Goal: Task Accomplishment & Management: Complete application form

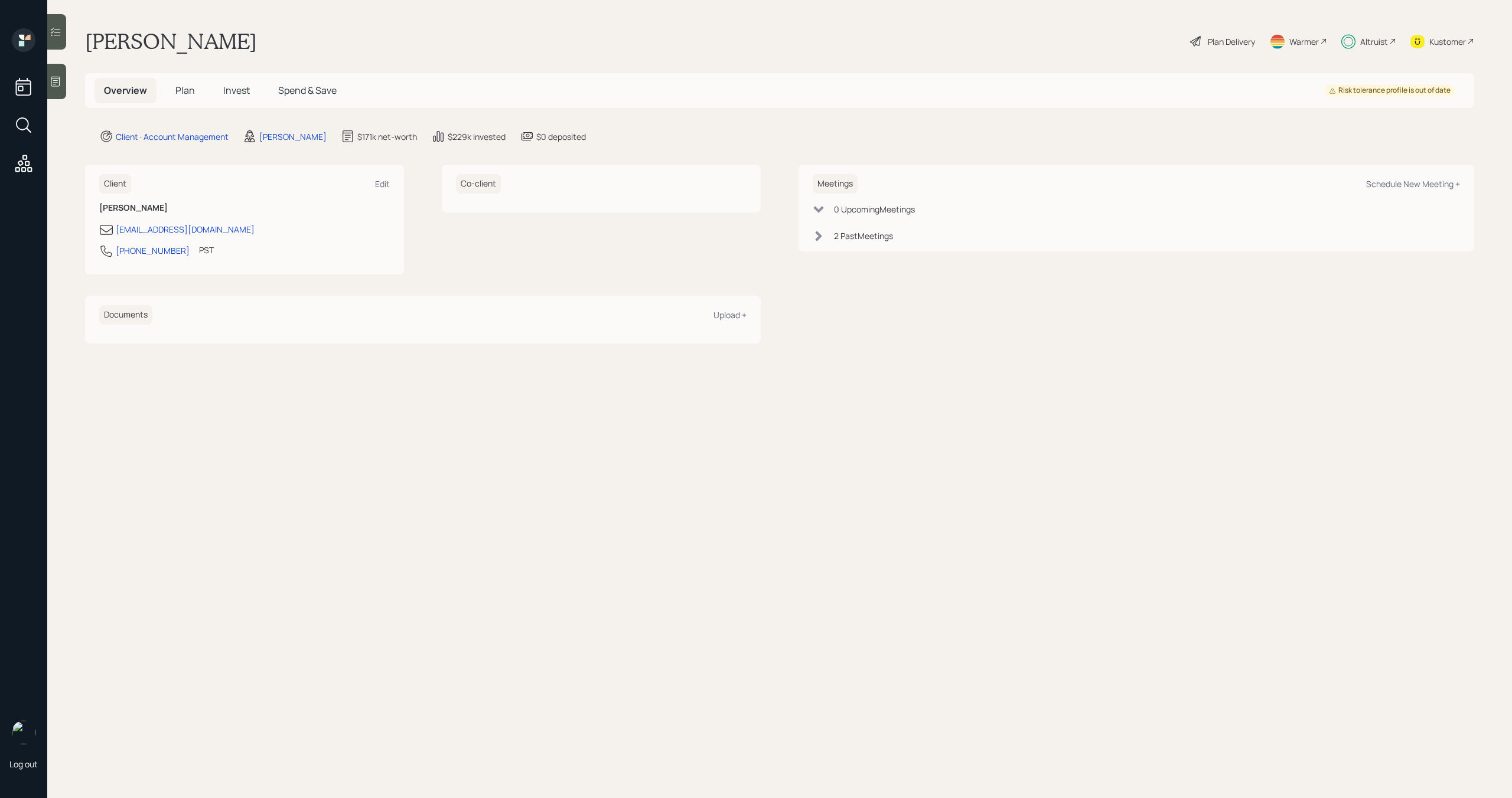
click at [1374, 35] on div "Altruist" at bounding box center [1374, 41] width 28 height 12
click at [239, 86] on span "Invest" at bounding box center [236, 90] width 27 height 13
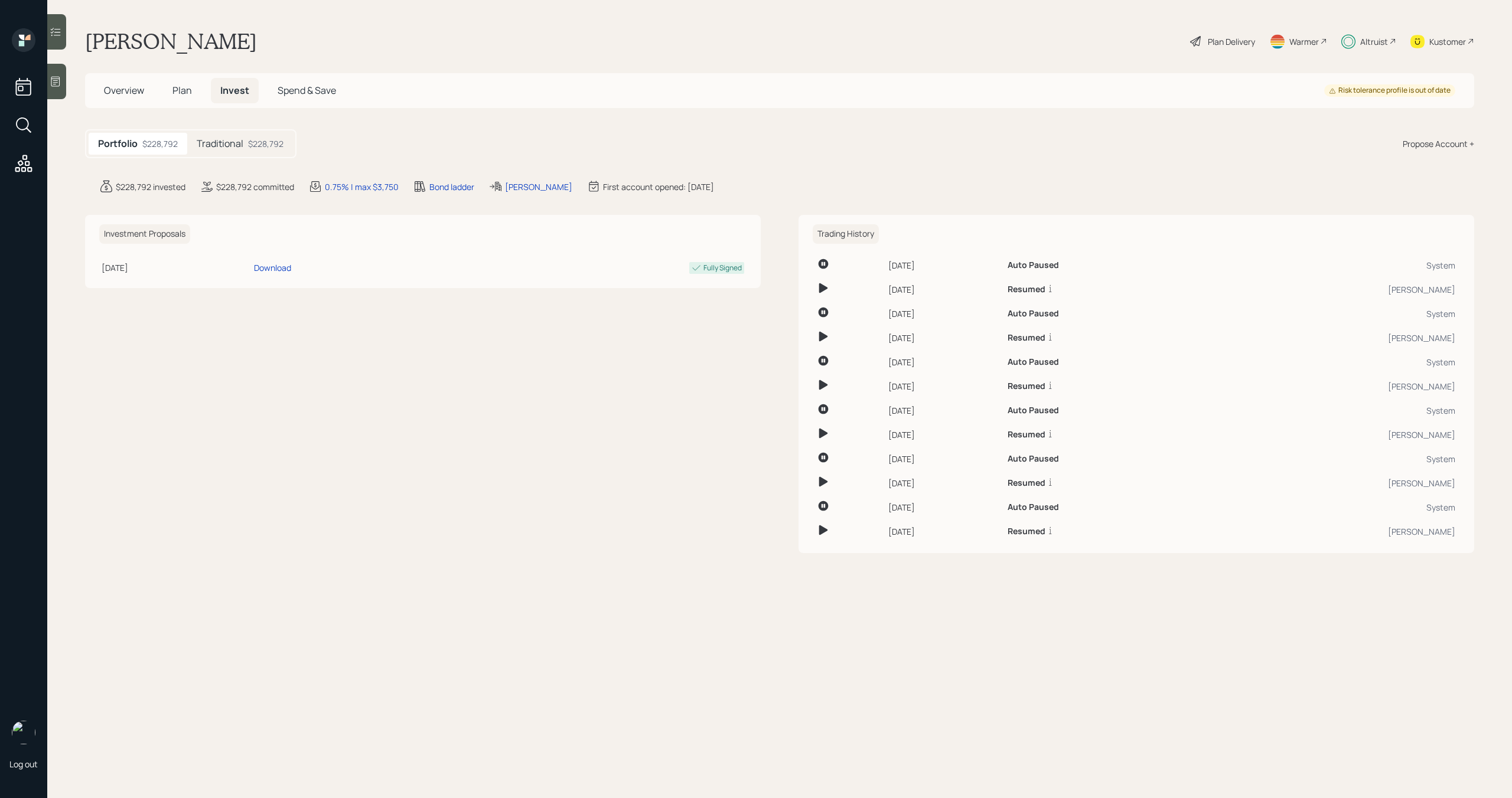
click at [192, 93] on h5 "Plan" at bounding box center [182, 90] width 38 height 25
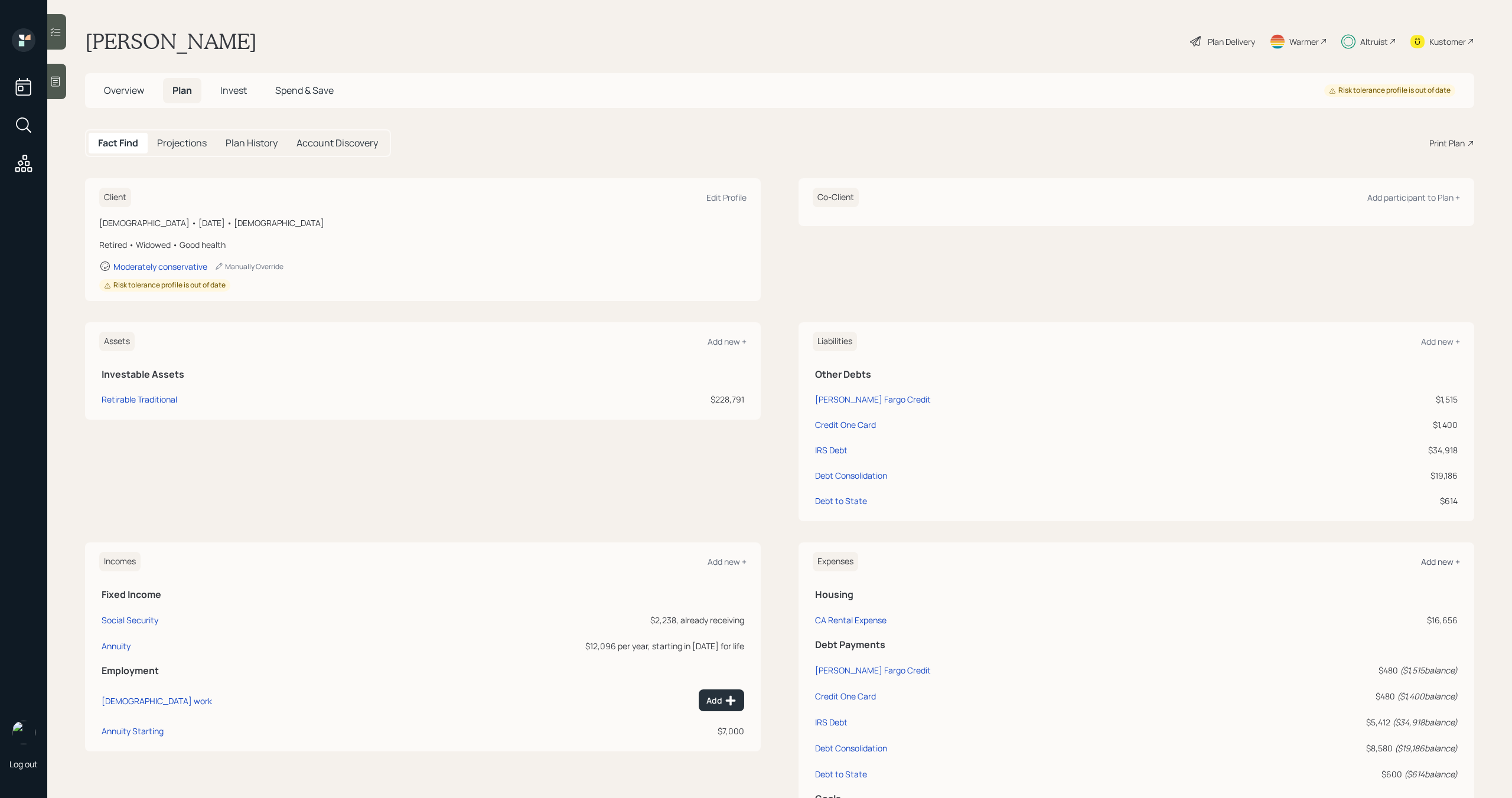
click at [1432, 560] on div "Add new +" at bounding box center [1440, 561] width 39 height 11
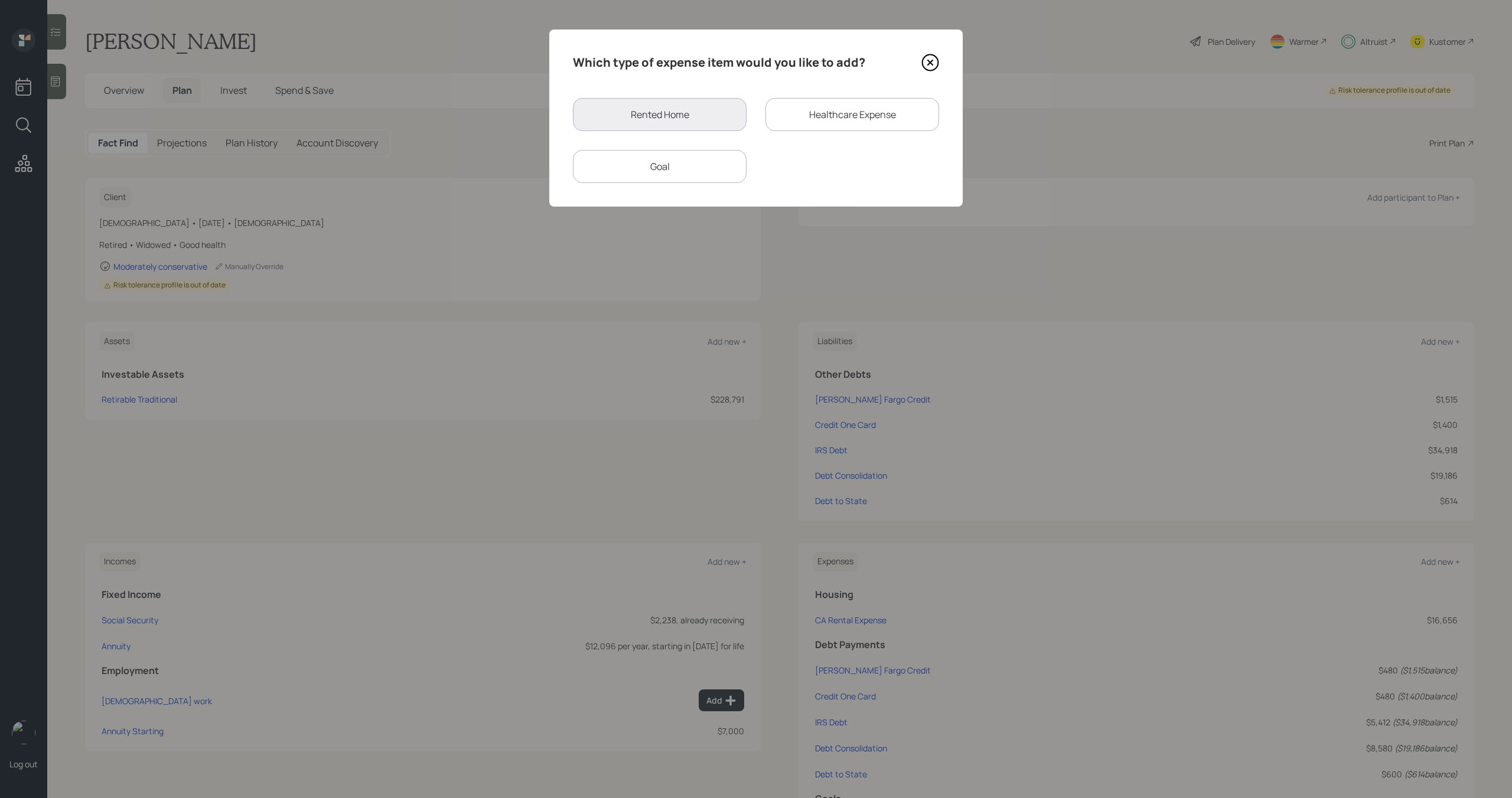
click at [931, 63] on icon at bounding box center [930, 62] width 18 height 18
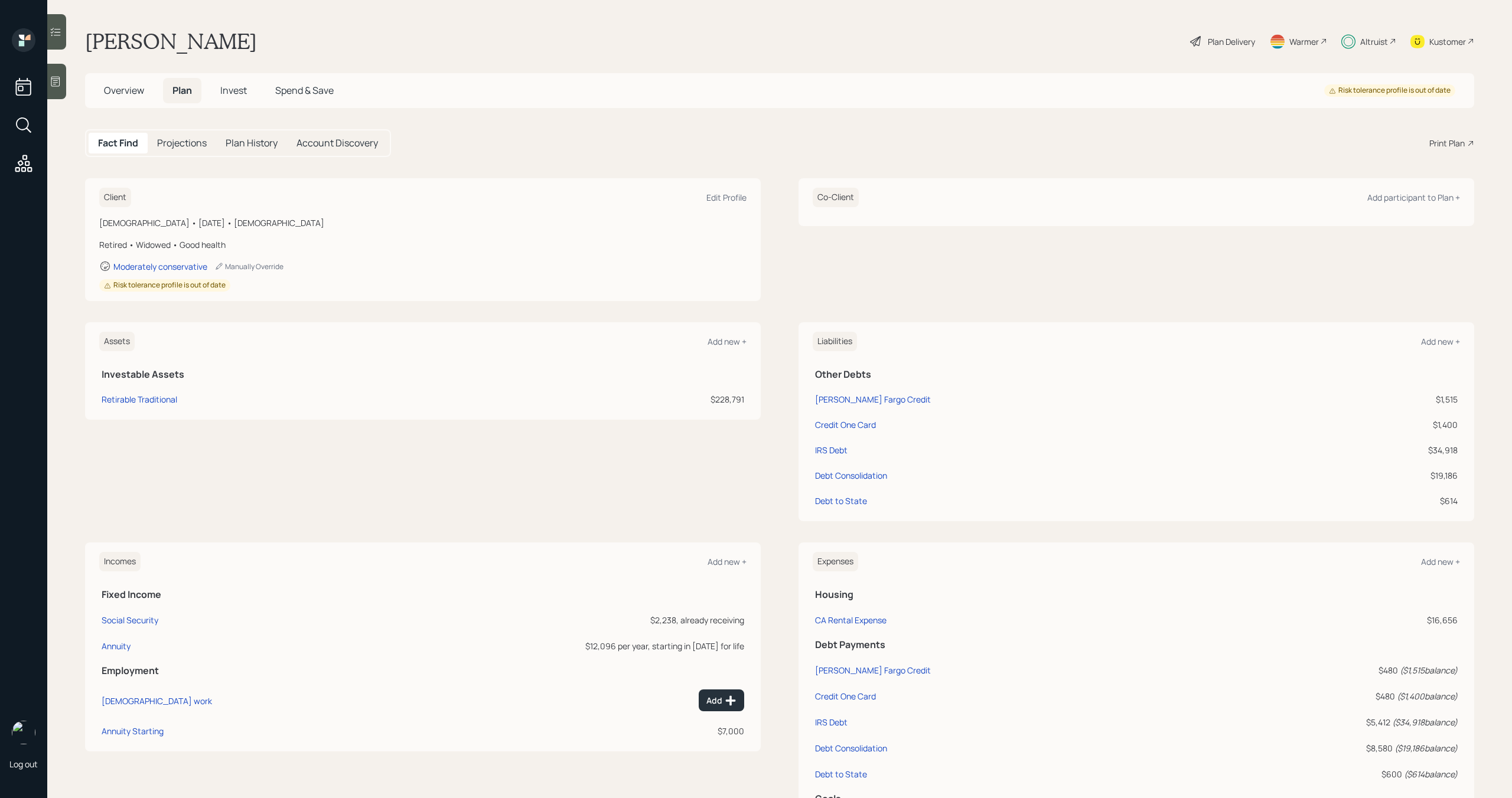
click at [1219, 48] on div "Plan Delivery" at bounding box center [1222, 41] width 67 height 26
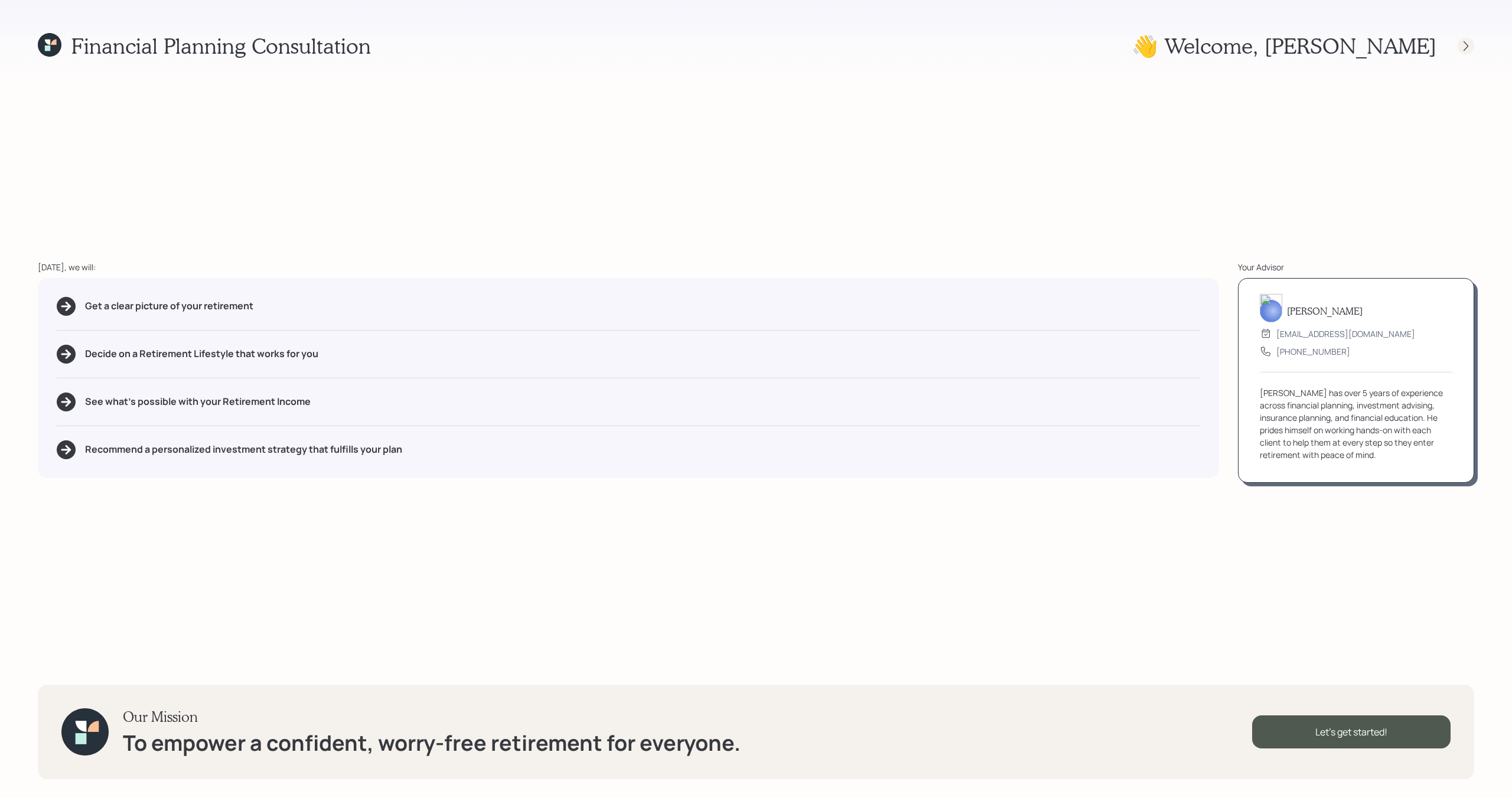
click at [1469, 47] on icon at bounding box center [1466, 46] width 12 height 12
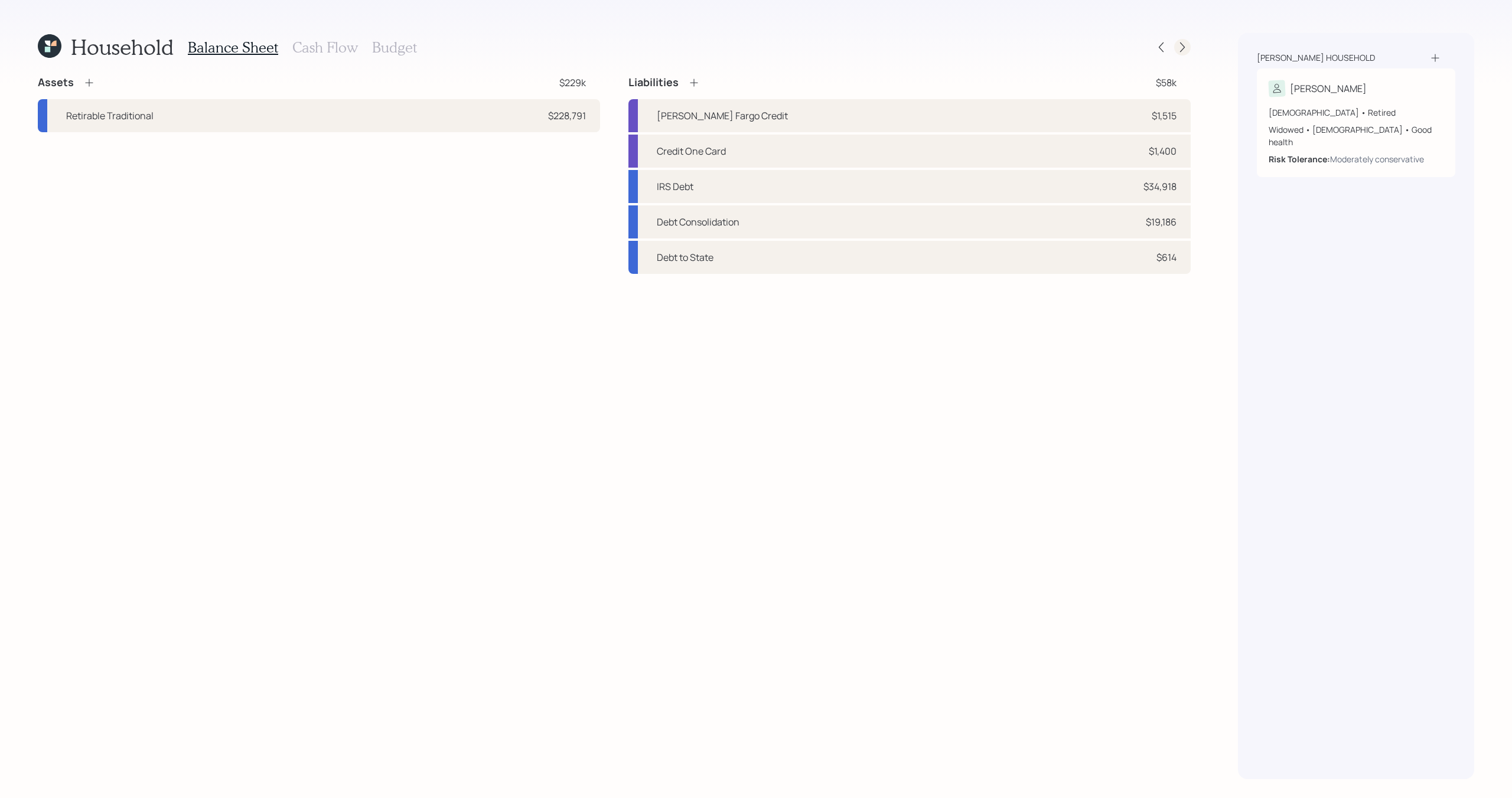
click at [1180, 52] on icon at bounding box center [1182, 47] width 12 height 12
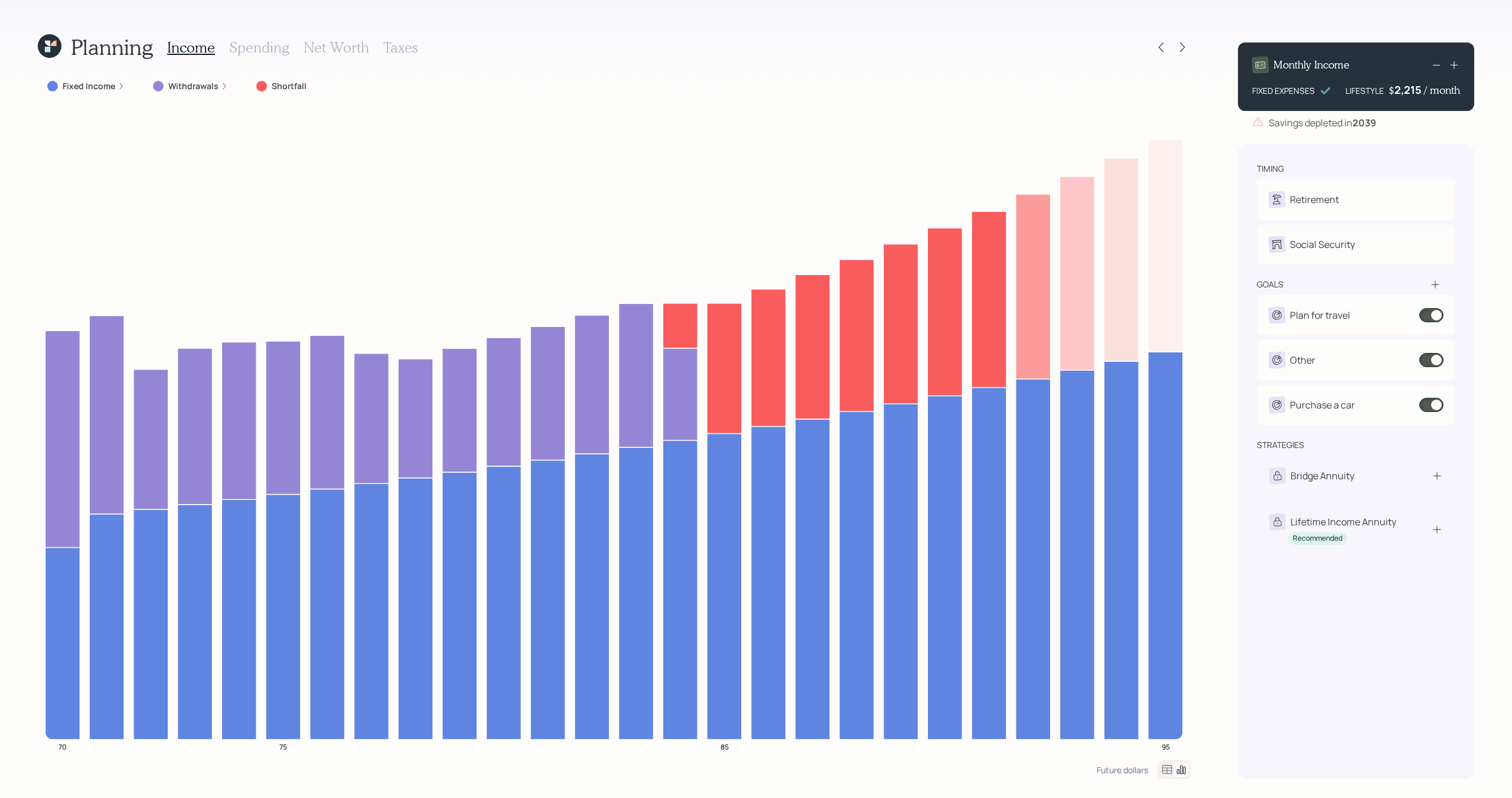
click at [51, 47] on icon at bounding box center [49, 46] width 23 height 23
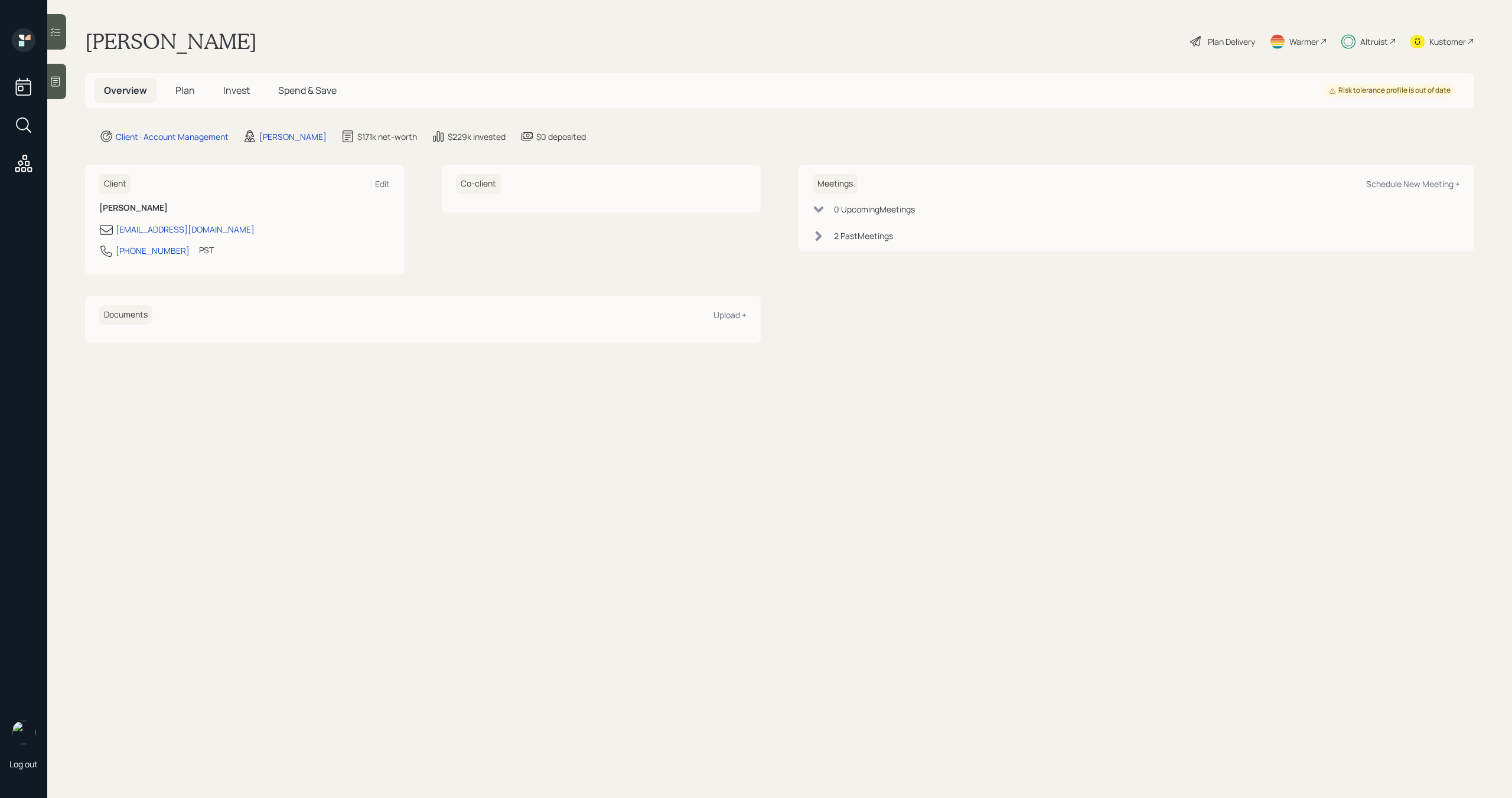
click at [229, 97] on h5 "Invest" at bounding box center [237, 90] width 46 height 25
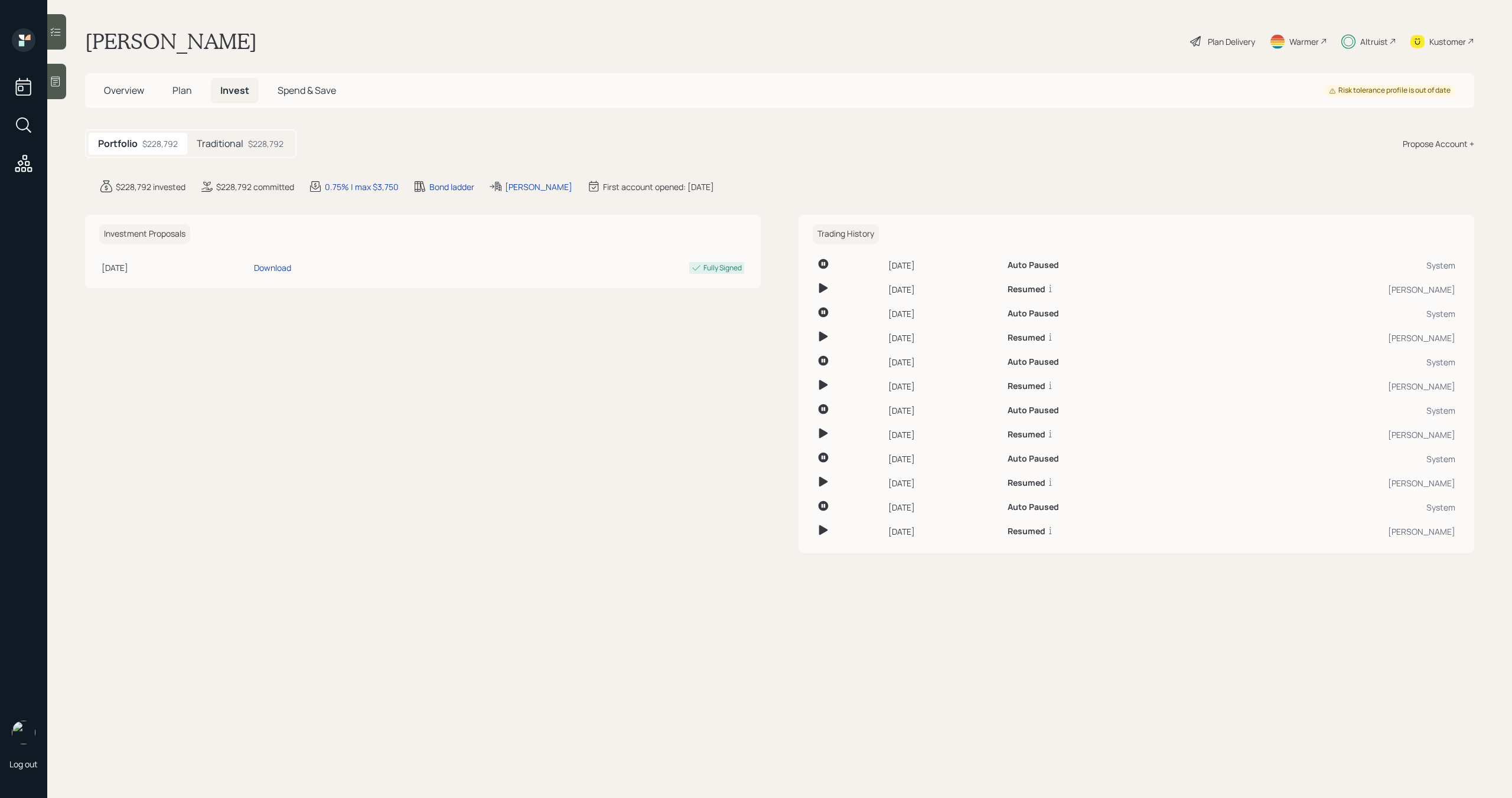
click at [227, 145] on h5 "Traditional" at bounding box center [220, 144] width 47 height 11
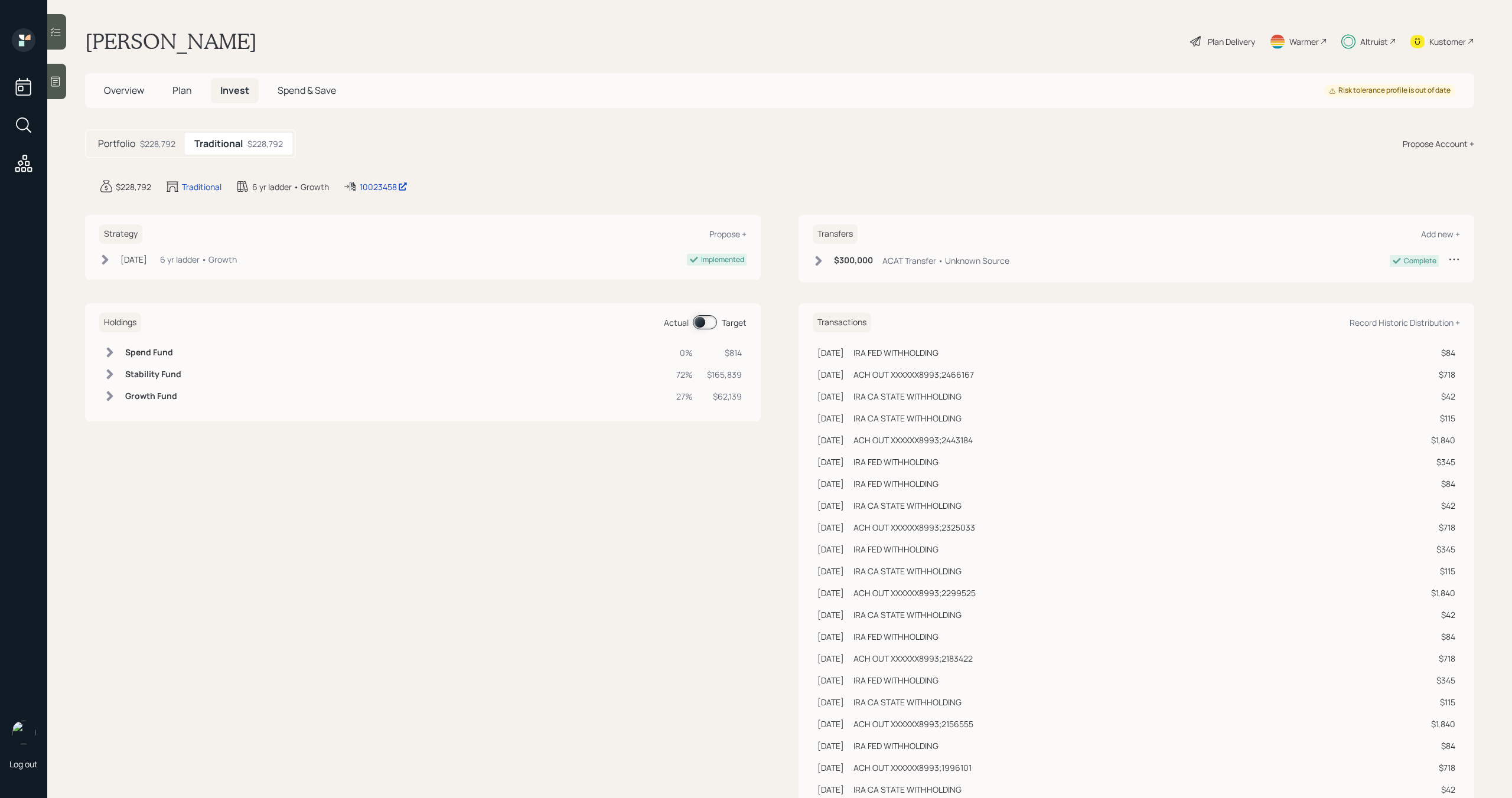
click at [709, 324] on span at bounding box center [704, 322] width 24 height 14
click at [703, 317] on span at bounding box center [704, 322] width 24 height 14
click at [180, 89] on span "Plan" at bounding box center [182, 90] width 20 height 13
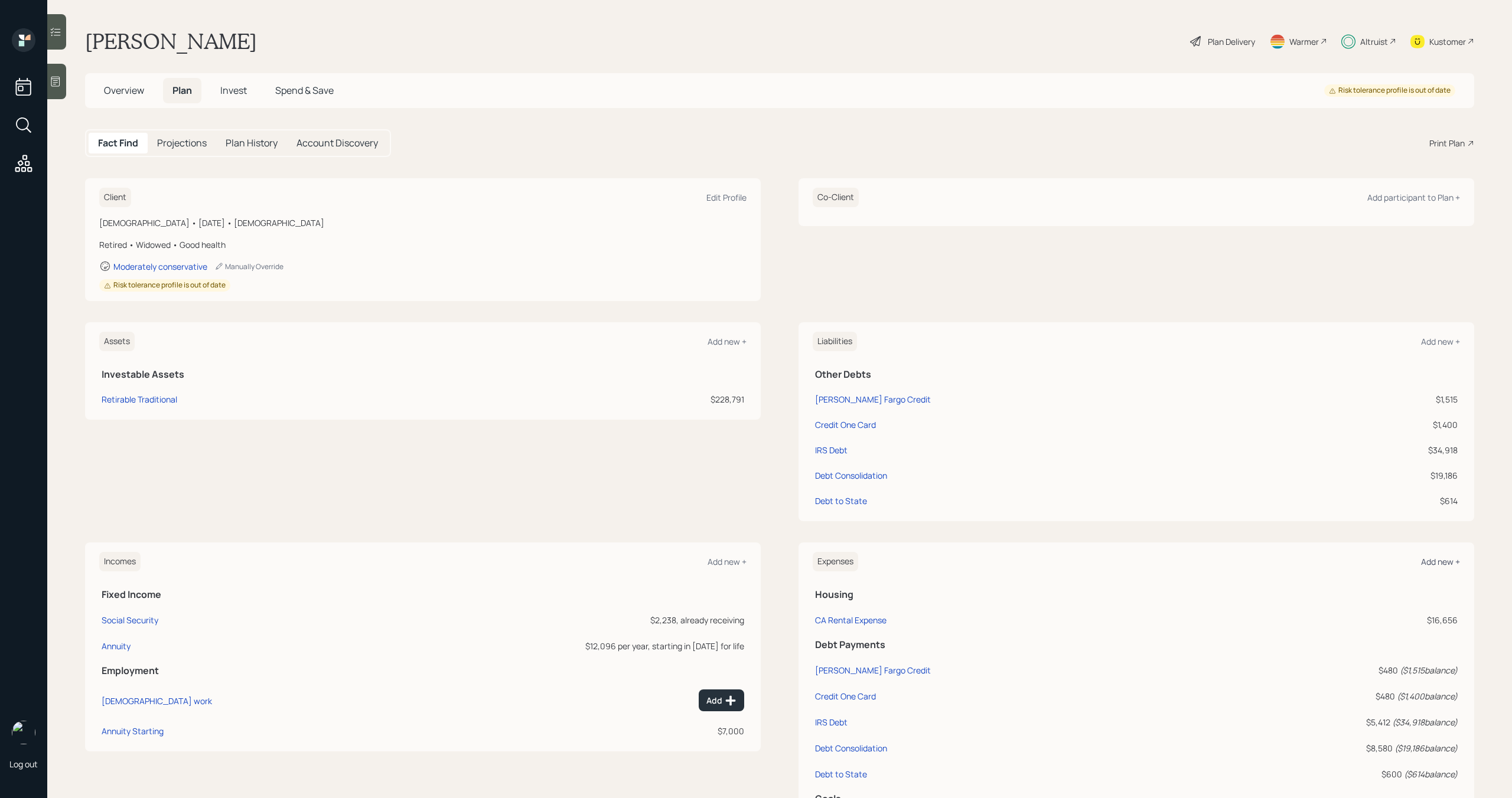
click at [1440, 558] on div "Add new +" at bounding box center [1440, 561] width 39 height 11
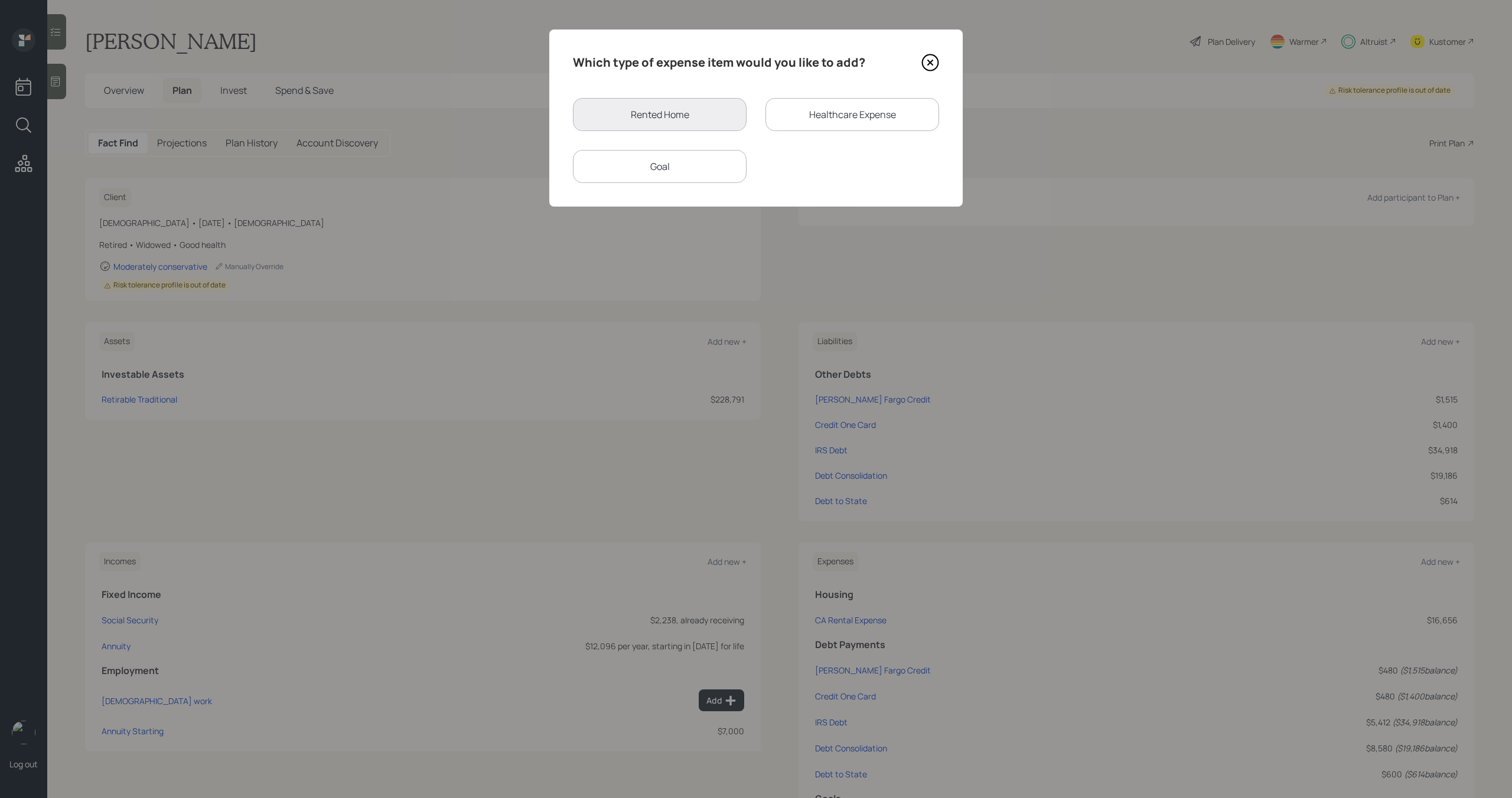
click at [706, 168] on div "Goal" at bounding box center [659, 167] width 174 height 33
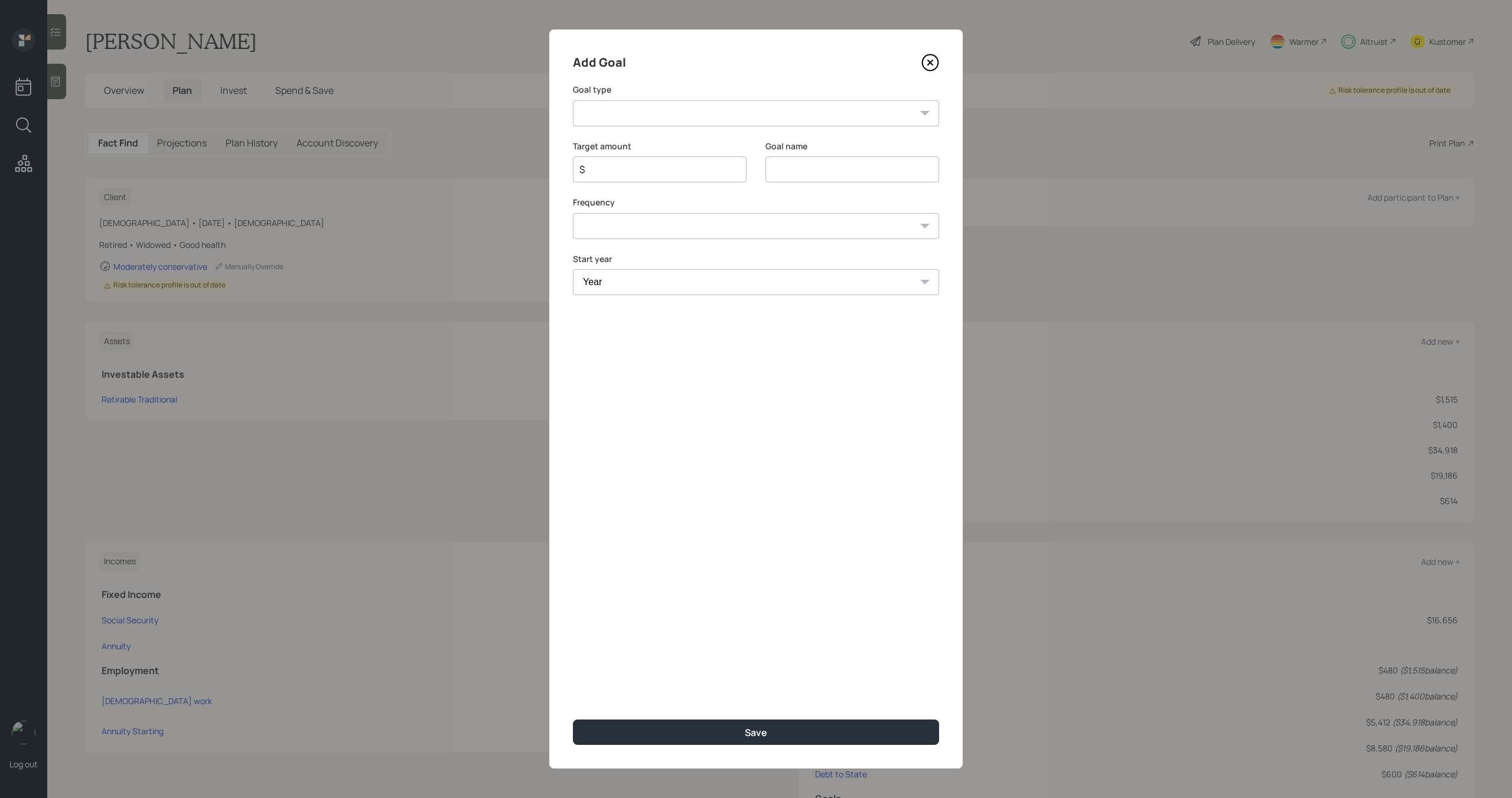
click at [694, 115] on select "Create an emergency fund Donate to charity Purchase a home Make a purchase Supp…" at bounding box center [756, 113] width 366 height 26
select select "other"
click at [573, 100] on select "Create an emergency fund Donate to charity Purchase a home Make a purchase Supp…" at bounding box center [756, 113] width 366 height 26
click at [857, 179] on input "Other" at bounding box center [852, 169] width 174 height 26
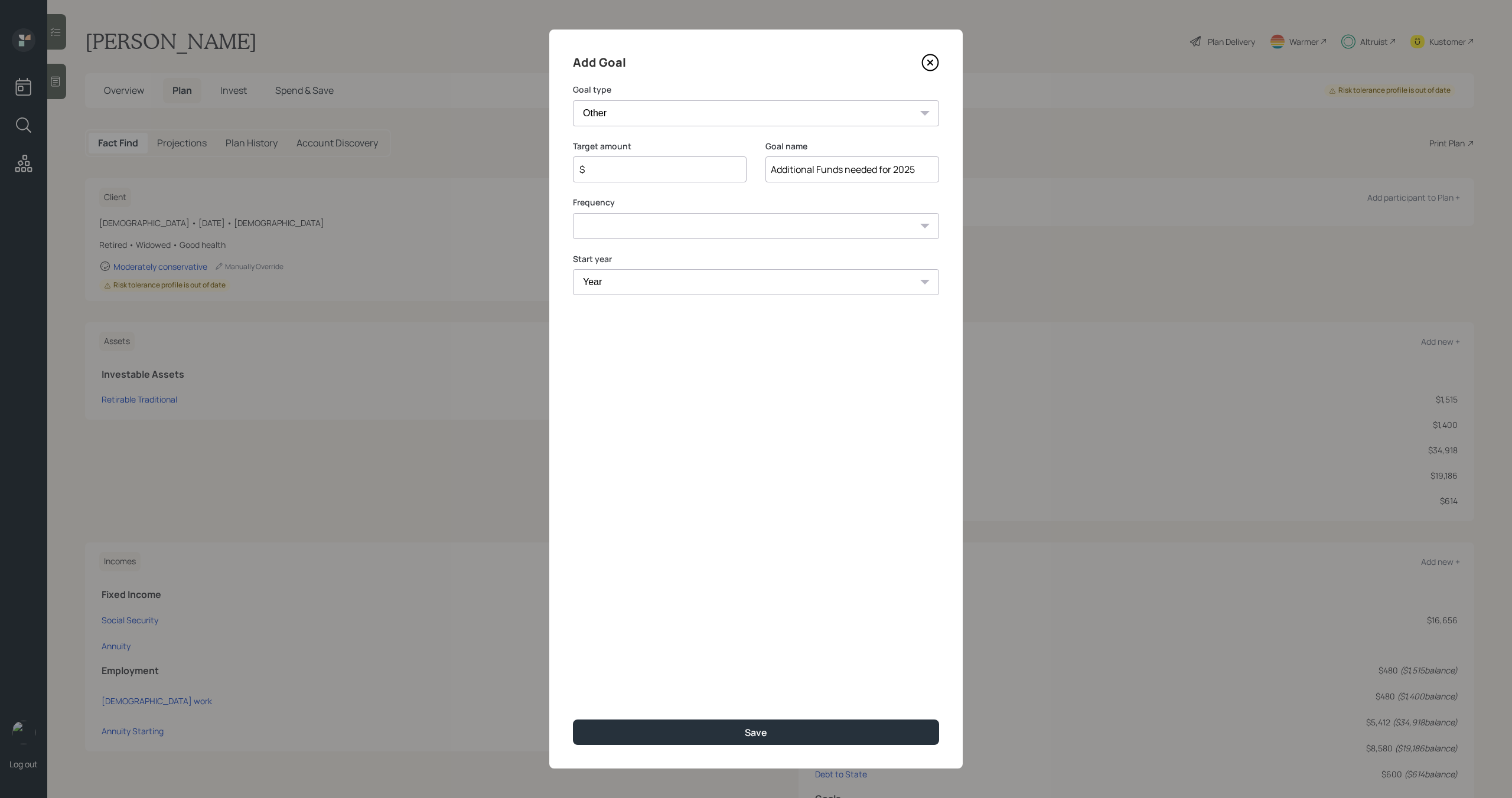
type input "Additional Funds needed for 2025"
click at [692, 175] on input "$" at bounding box center [655, 169] width 153 height 14
type input "$ 7,200"
click at [713, 229] on select "One time Every 1 year Every 2 years Every 3 years Every 4 years Every 5 years E…" at bounding box center [756, 226] width 366 height 26
select select "0"
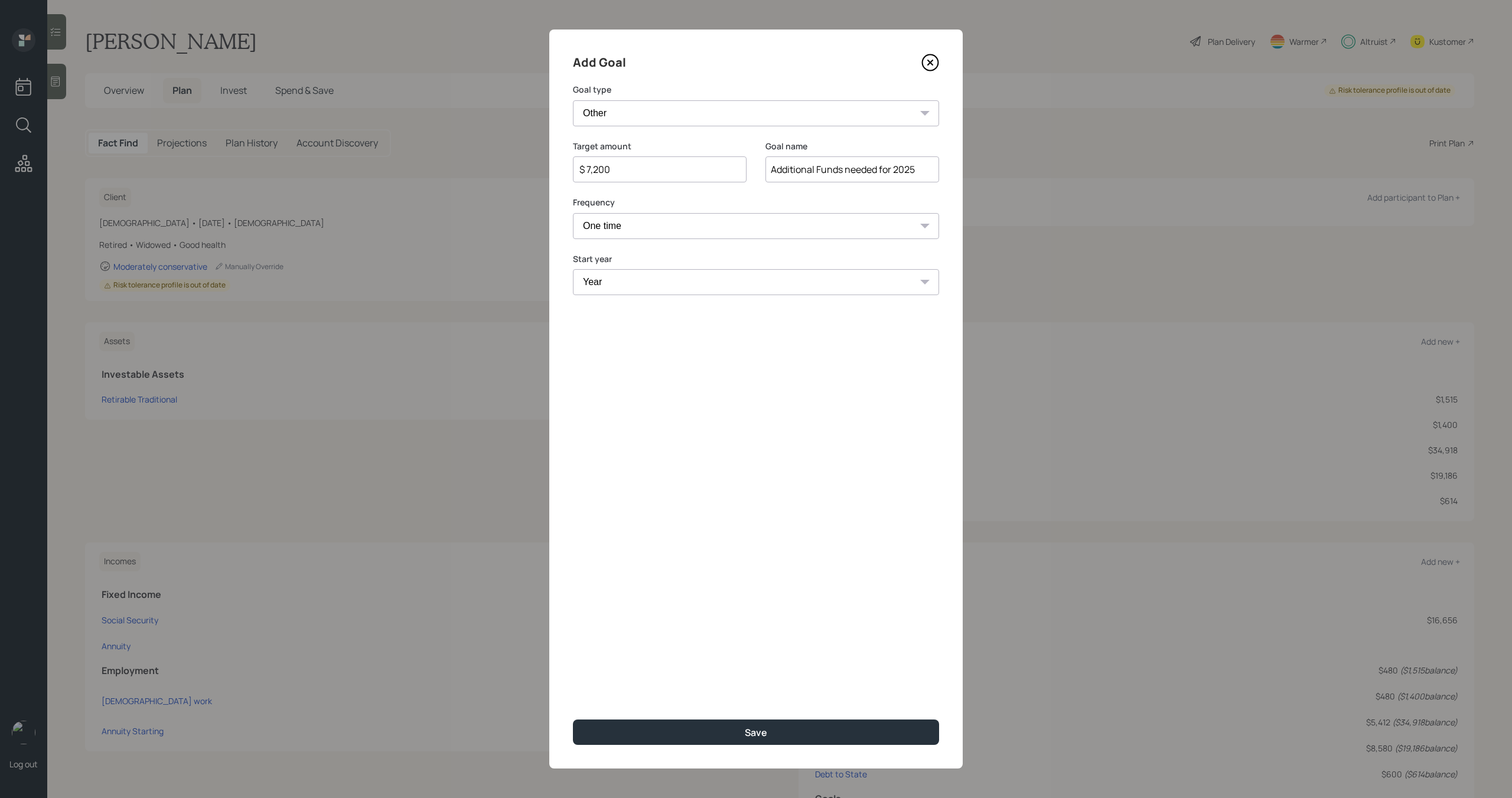
click at [573, 213] on select "One time Every 1 year Every 2 years Every 3 years Every 4 years Every 5 years E…" at bounding box center [756, 226] width 366 height 26
click at [685, 275] on select "Year 2025 2026 2027 2028 2029 2030 2031 2032 2033 2034 2035 2036 2037 2038 2039…" at bounding box center [756, 282] width 366 height 26
select select "2025"
click at [573, 269] on select "Year 2025 2026 2027 2028 2029 2030 2031 2032 2033 2034 2035 2036 2037 2038 2039…" at bounding box center [756, 282] width 366 height 26
click at [919, 178] on input "Additional Funds needed for 2025" at bounding box center [852, 169] width 174 height 26
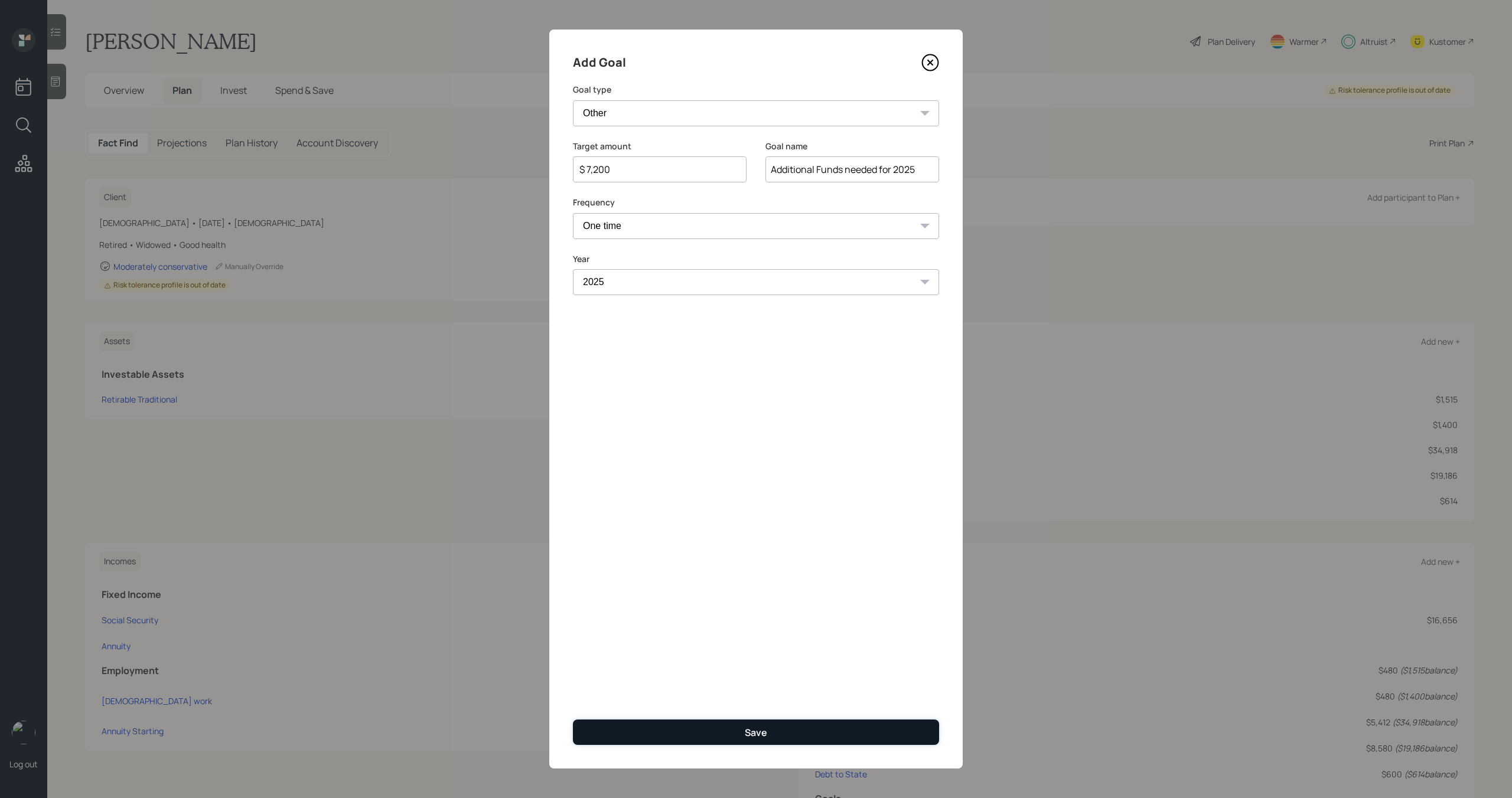
click at [794, 735] on button "Save" at bounding box center [756, 732] width 366 height 25
type input "$"
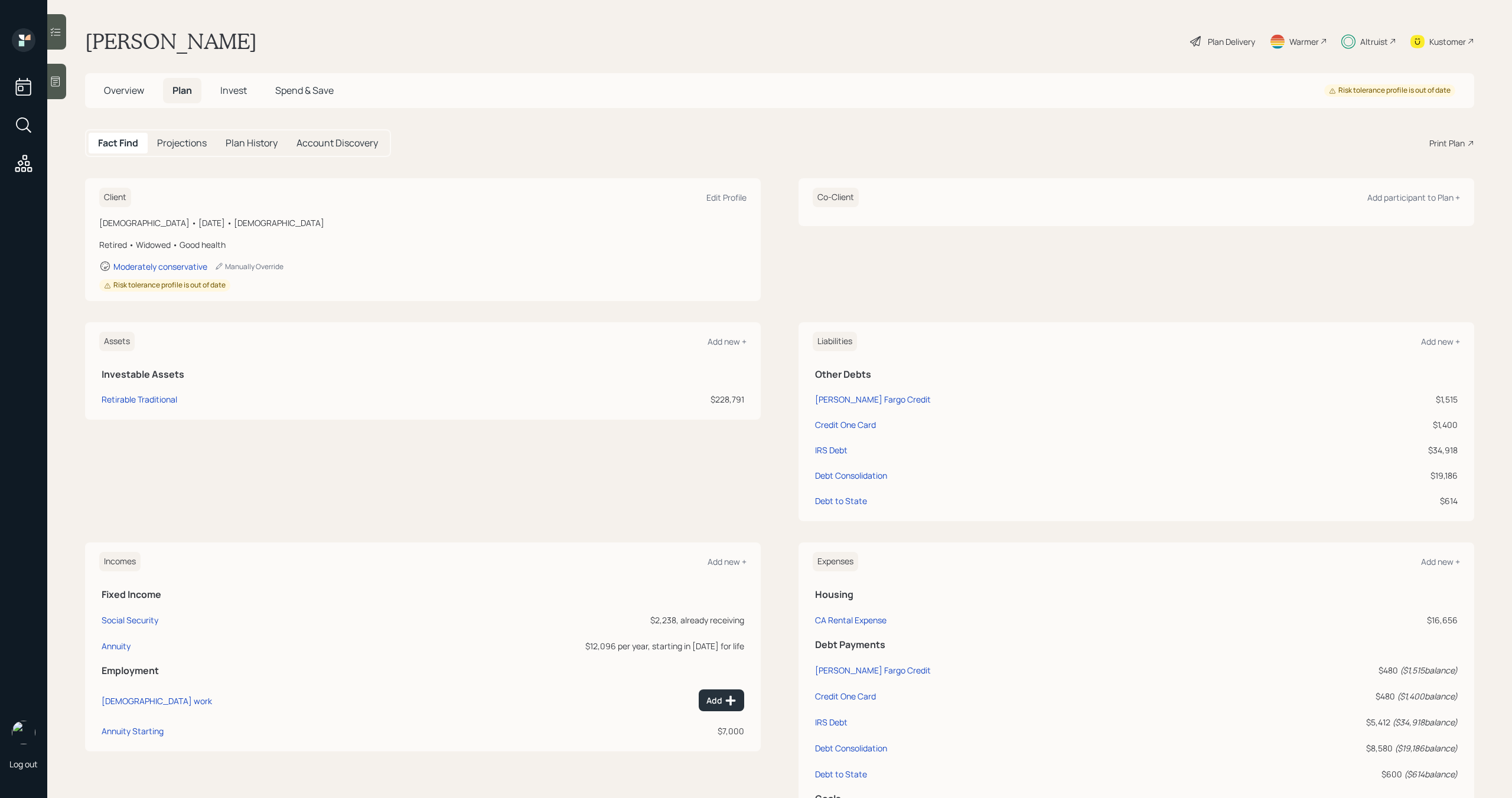
click at [243, 95] on span "Invest" at bounding box center [233, 90] width 27 height 13
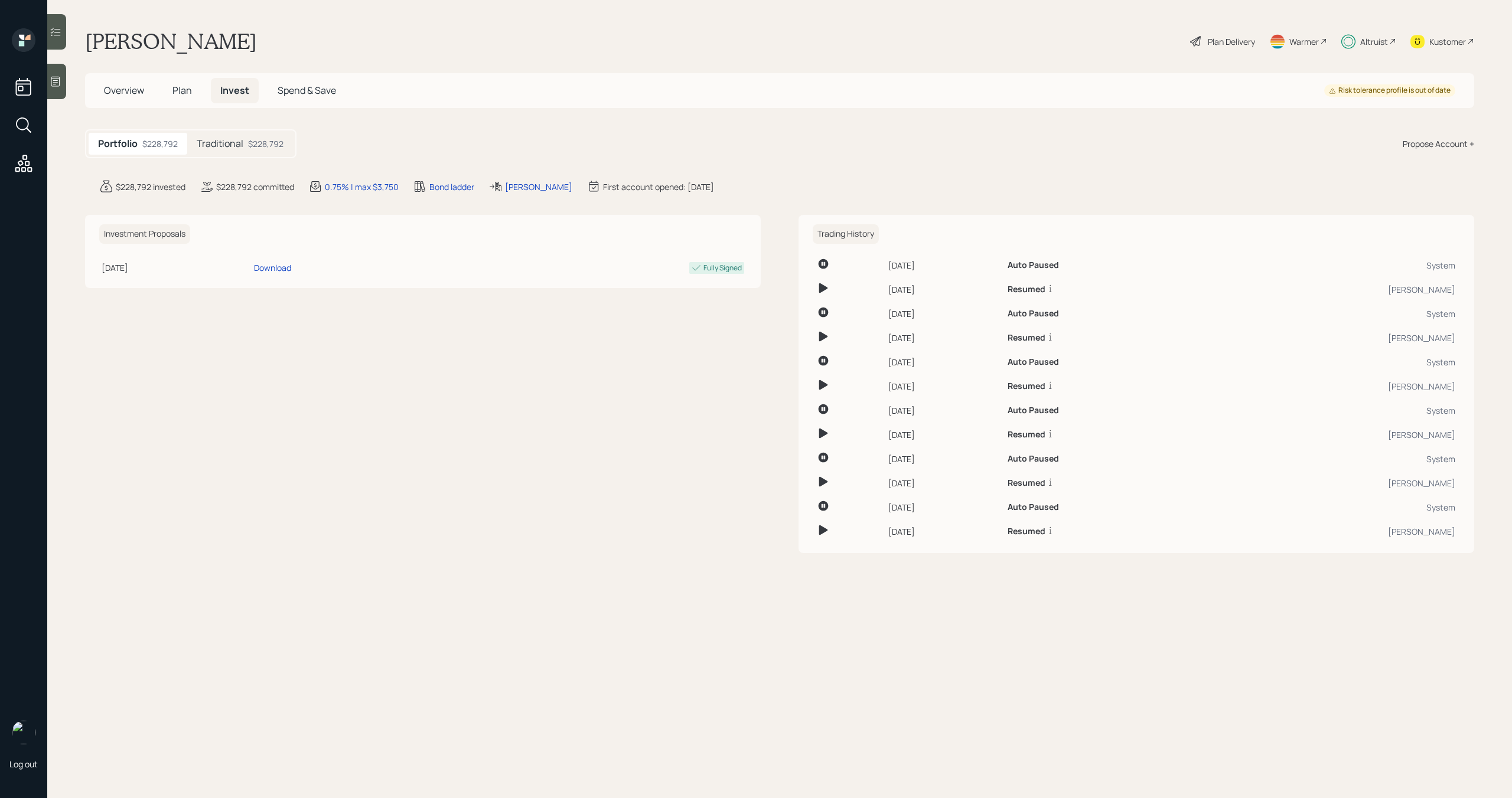
click at [278, 153] on div "Traditional $228,792" at bounding box center [240, 143] width 106 height 22
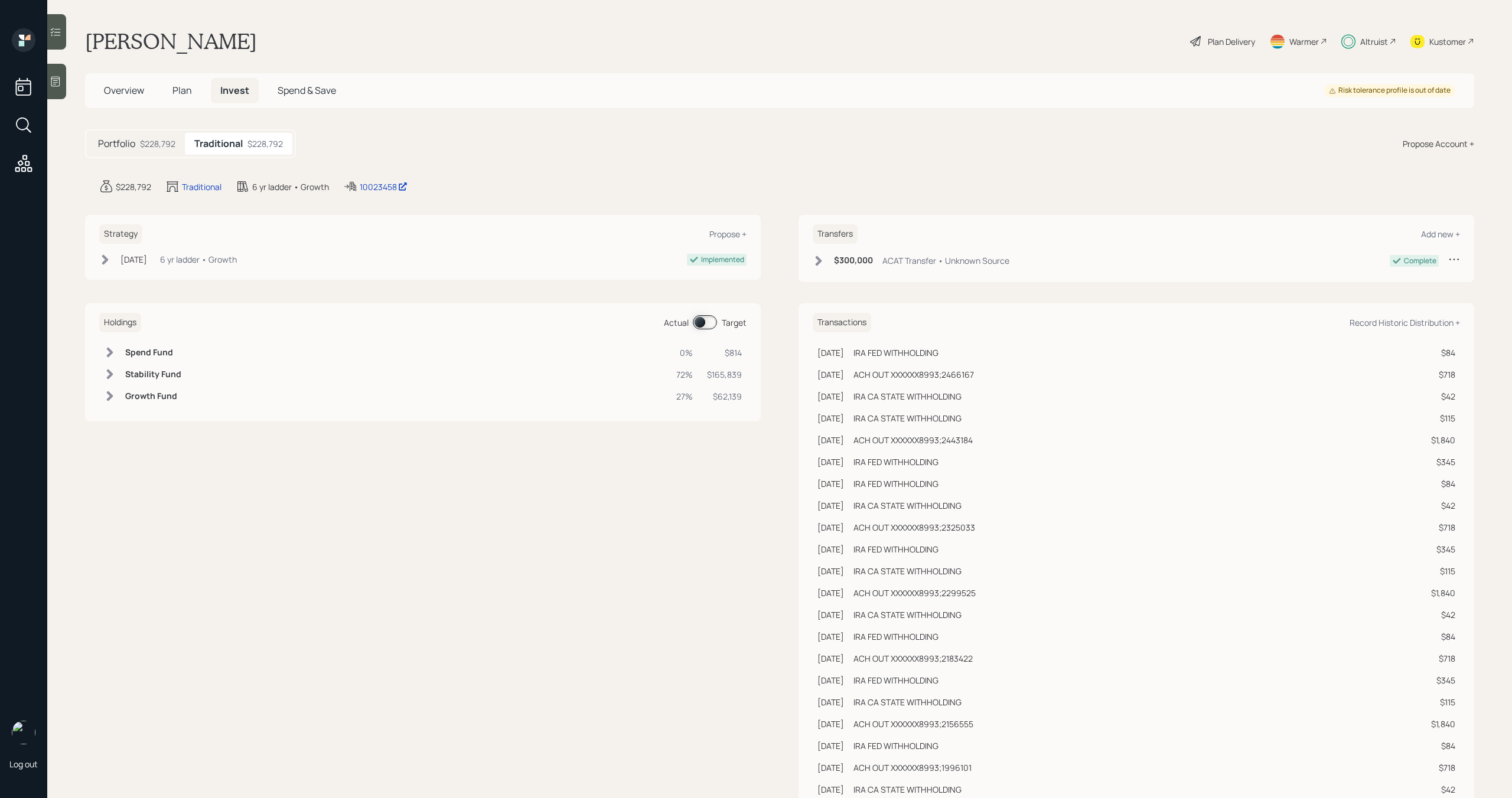
click at [706, 328] on span at bounding box center [704, 322] width 24 height 14
